Goal: Task Accomplishment & Management: Complete application form

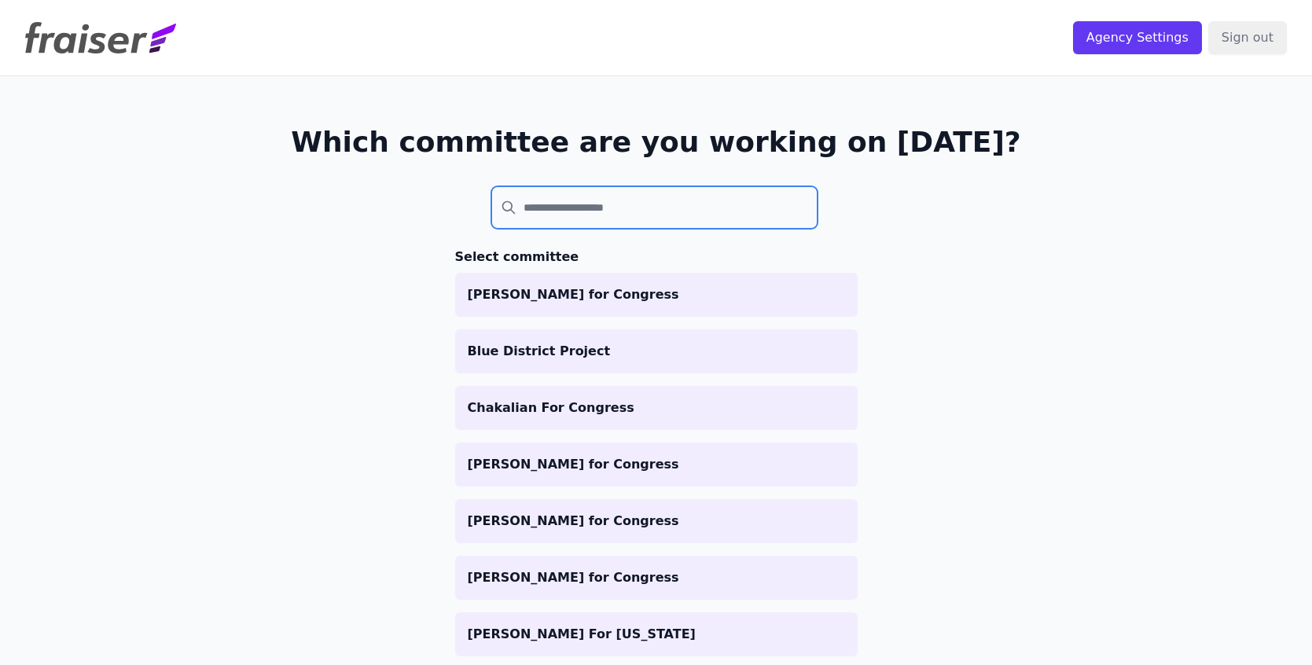
click at [649, 205] on input "search" at bounding box center [654, 207] width 327 height 42
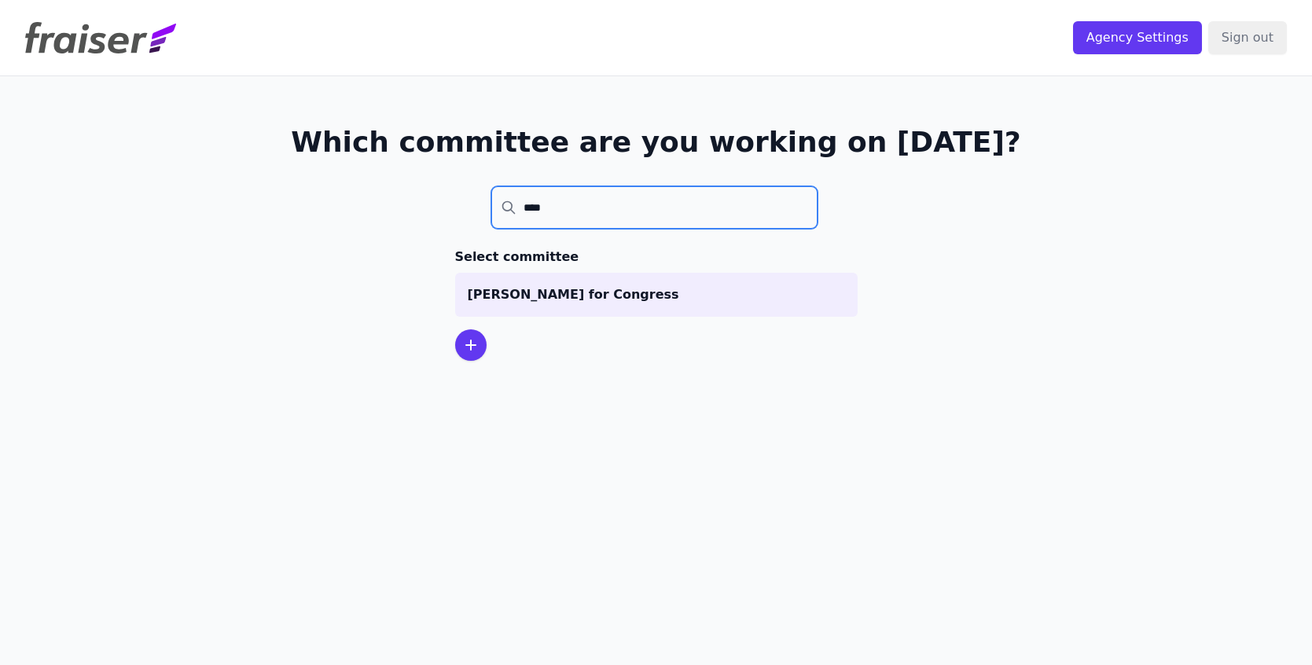
type input "****"
click at [532, 321] on section "Select committee Dr. Tina Shah for Congress" at bounding box center [656, 304] width 403 height 113
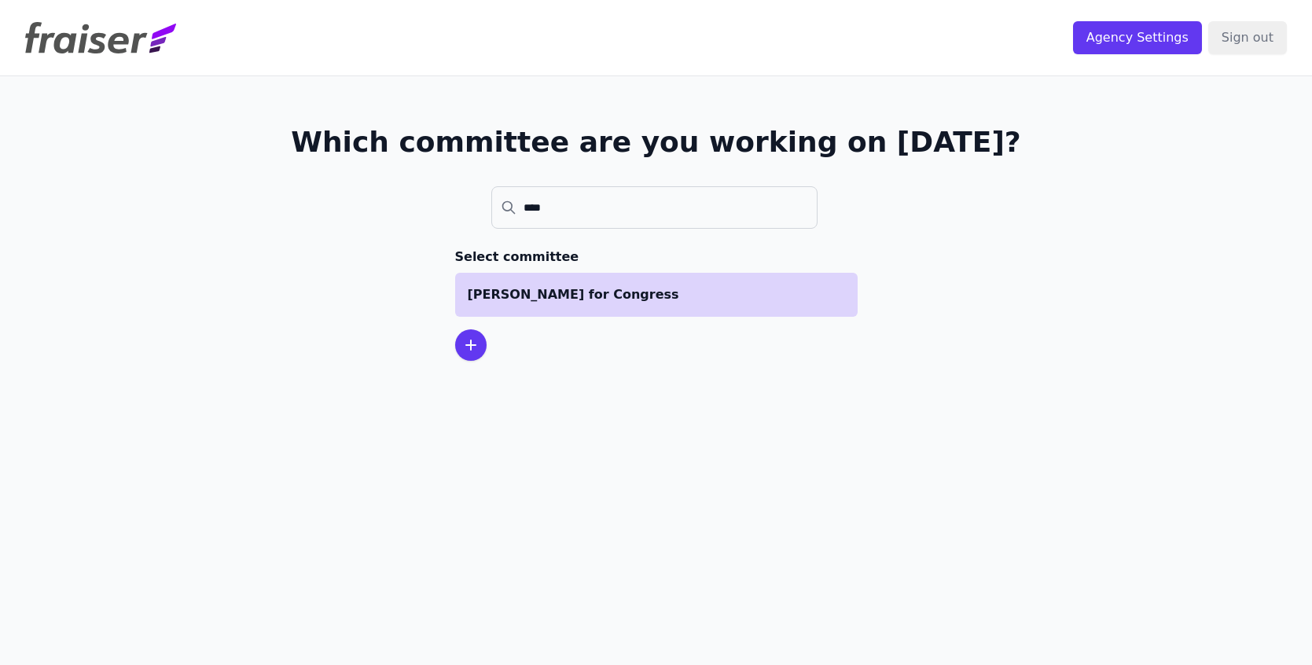
click at [550, 300] on p "[PERSON_NAME] for Congress" at bounding box center [656, 294] width 377 height 19
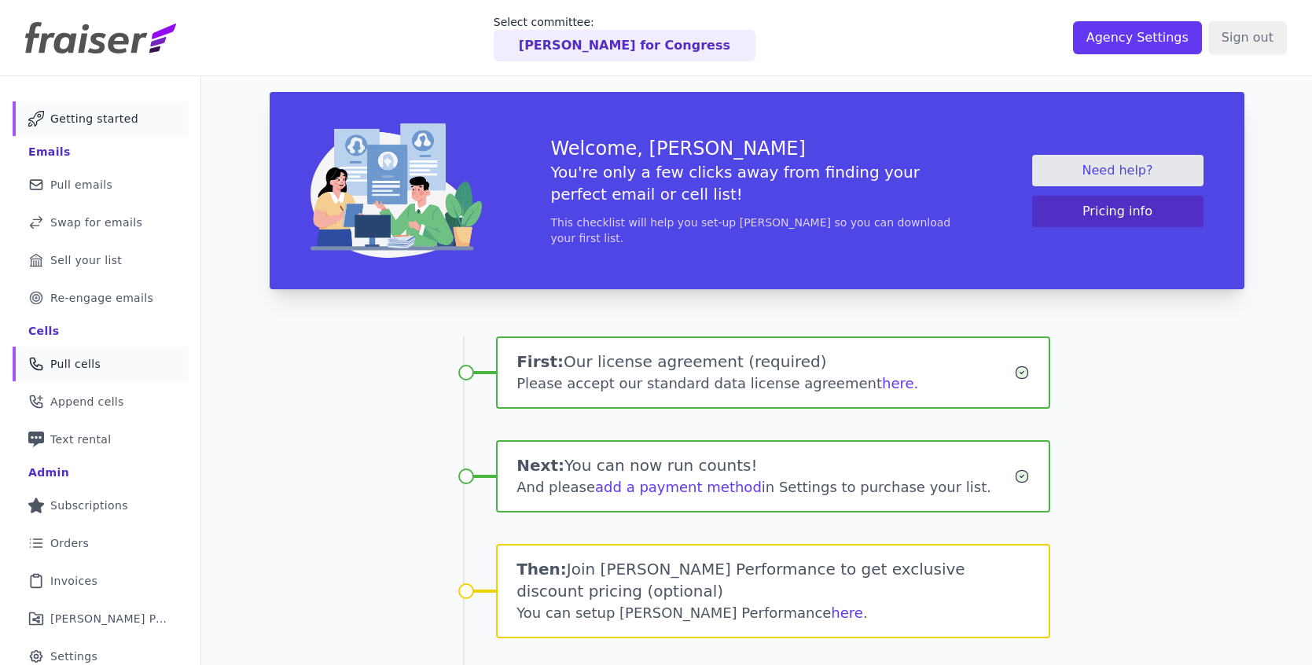
click at [125, 366] on link "Phone Icon Outline of a phone Pull cells" at bounding box center [100, 364] width 175 height 35
click at [831, 605] on link "here" at bounding box center [847, 613] width 32 height 17
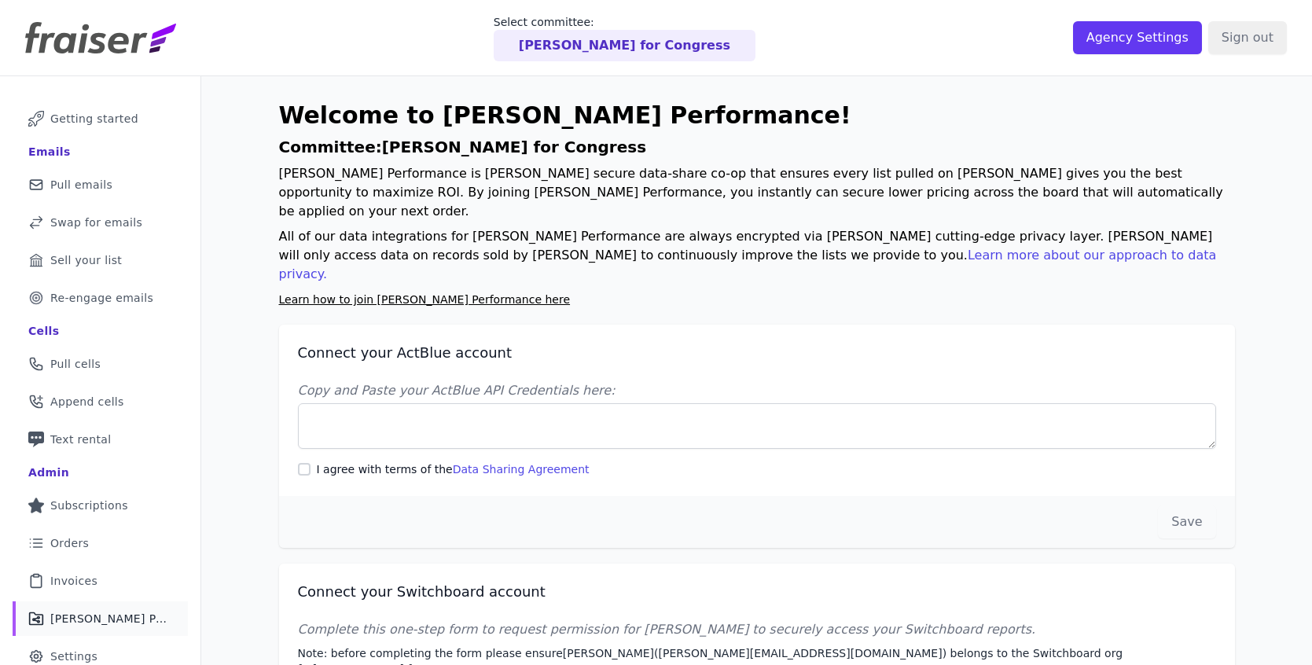
click at [701, 381] on div "Copy and Paste your ActBlue API Credentials here: I agree with terms of the Dat…" at bounding box center [757, 429] width 918 height 96
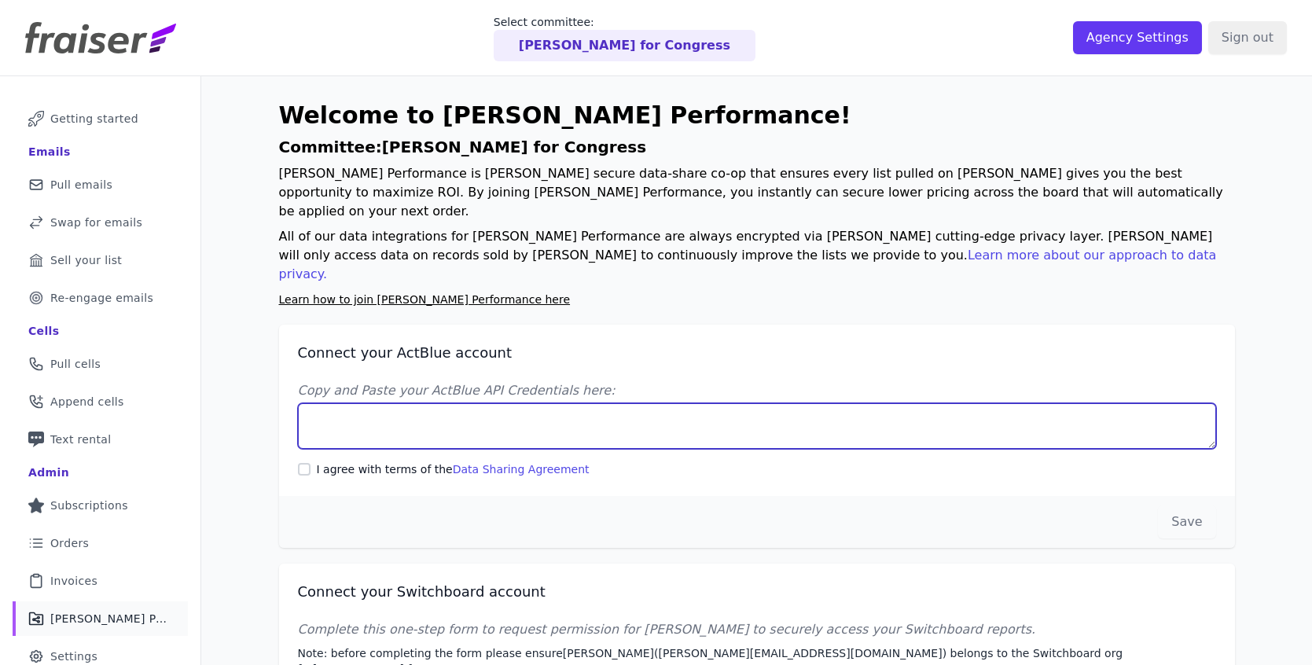
click at [577, 403] on textarea "Copy and Paste your ActBlue API Credentials here:" at bounding box center [757, 426] width 918 height 46
paste textarea "Client UUID: edeab002-7e65-4760-83ca-5db5df9de776 Client Secret: [SECURITY_DATA…"
type textarea "Client UUID: edeab002-7e65-4760-83ca-5db5df9de776 Client Secret: [SECURITY_DATA…"
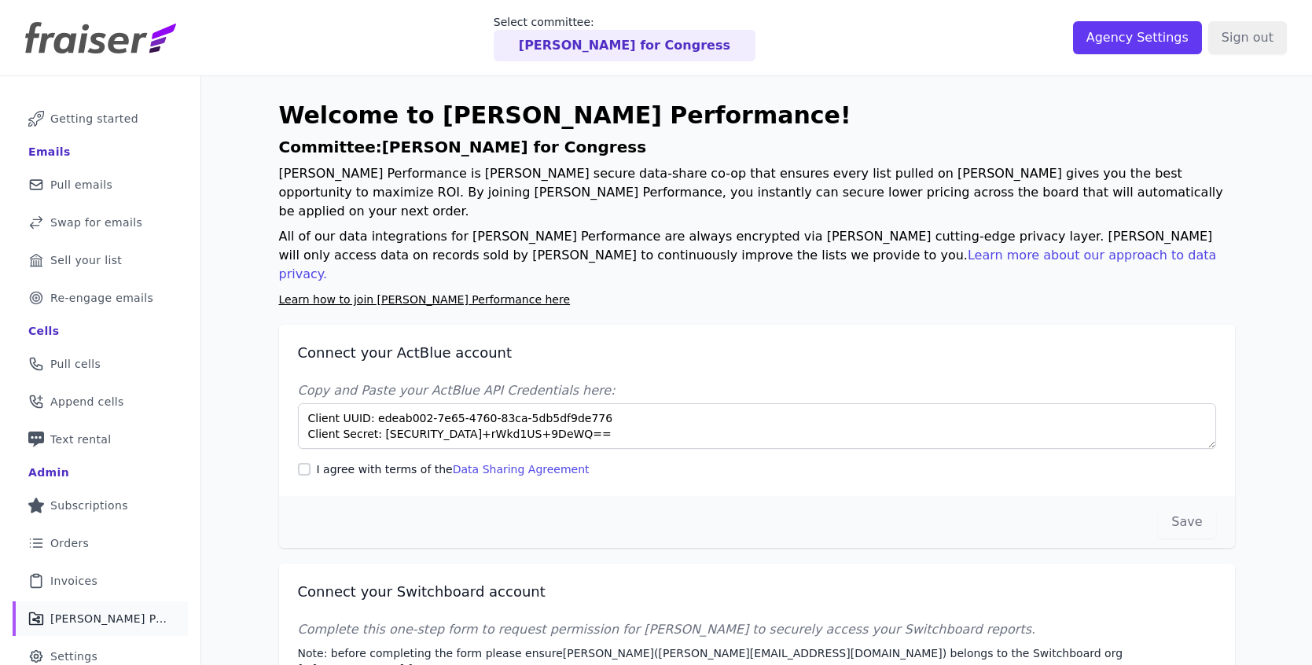
click at [351, 462] on label "I agree with terms of the Data Sharing Agreement" at bounding box center [453, 470] width 273 height 16
click at [311, 463] on input "I agree with terms of the Data Sharing Agreement" at bounding box center [304, 469] width 13 height 13
checkbox input "true"
click at [1190, 506] on button "Save" at bounding box center [1186, 522] width 57 height 33
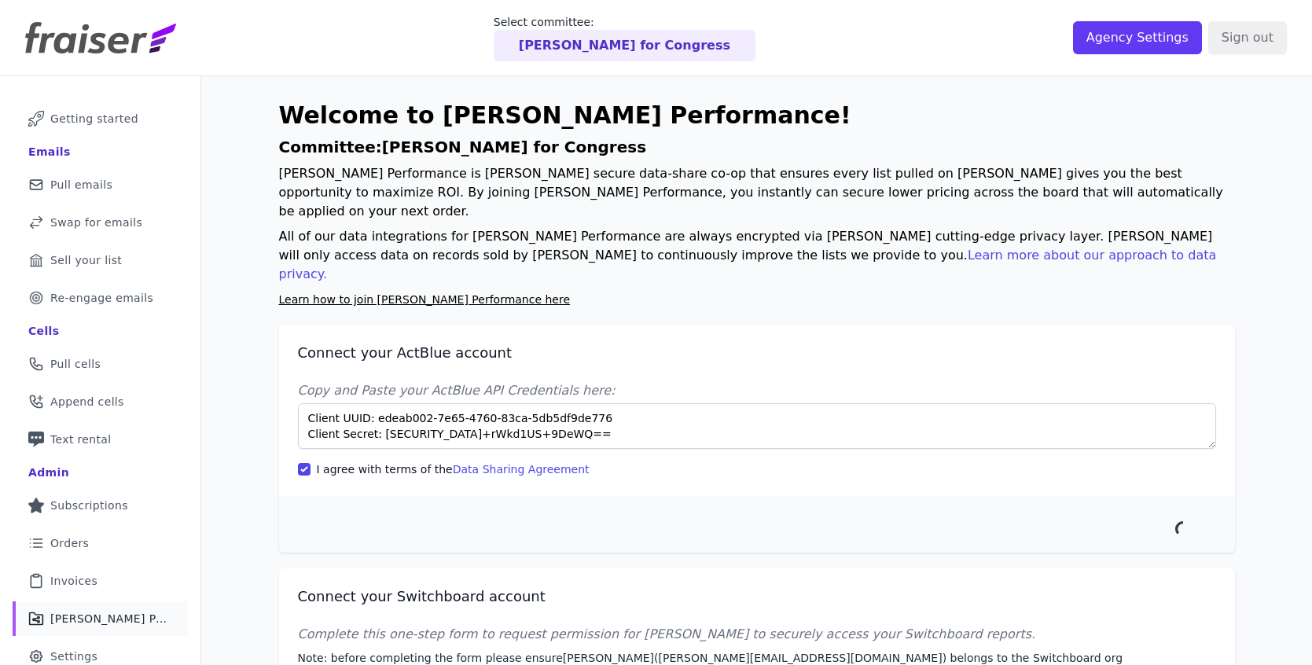
scroll to position [76, 0]
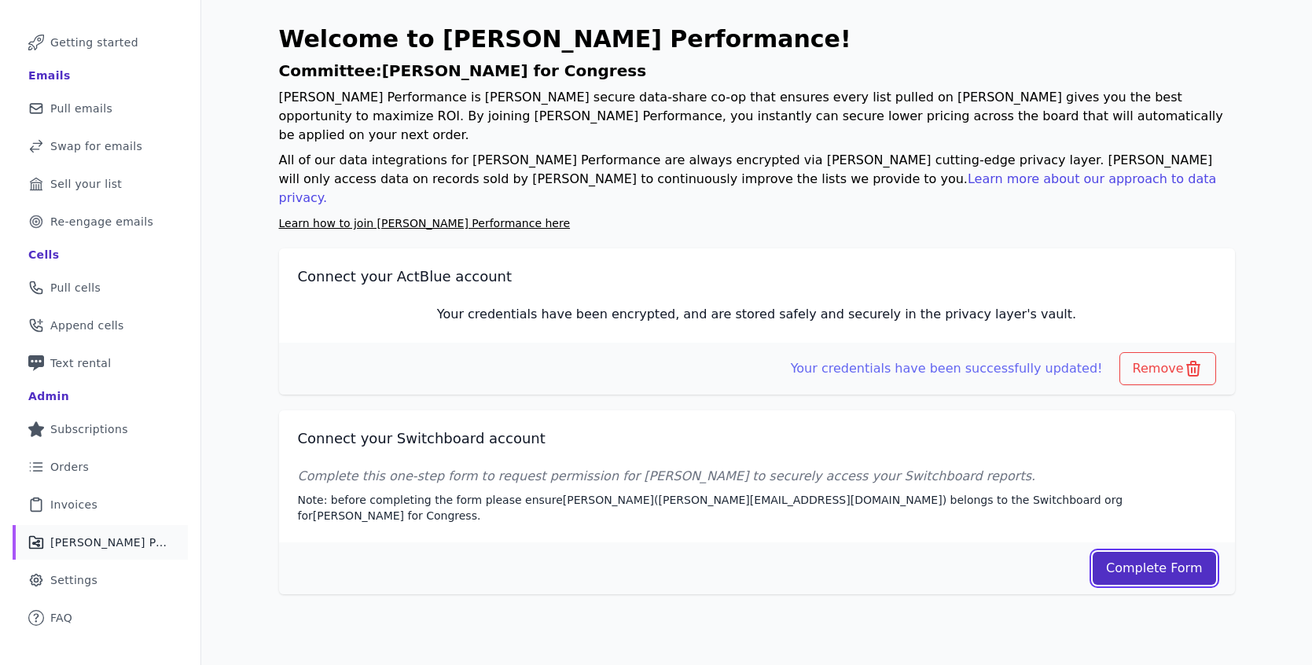
click at [1165, 552] on link "Complete Form" at bounding box center [1154, 568] width 123 height 33
